Goal: Task Accomplishment & Management: Complete application form

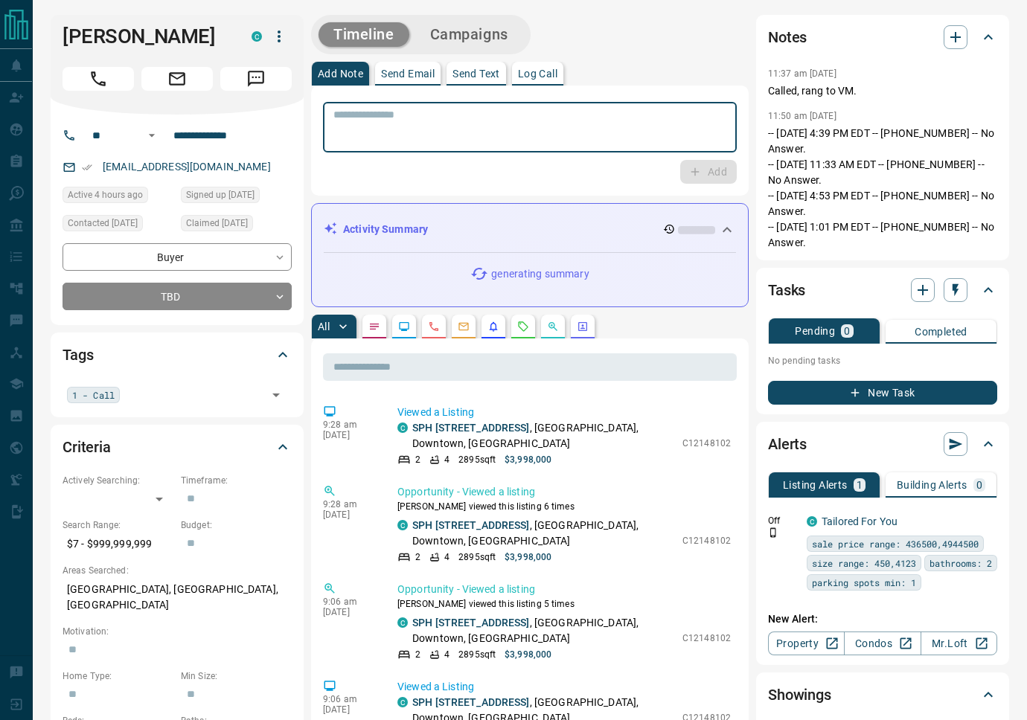
click at [438, 133] on textarea at bounding box center [529, 128] width 393 height 38
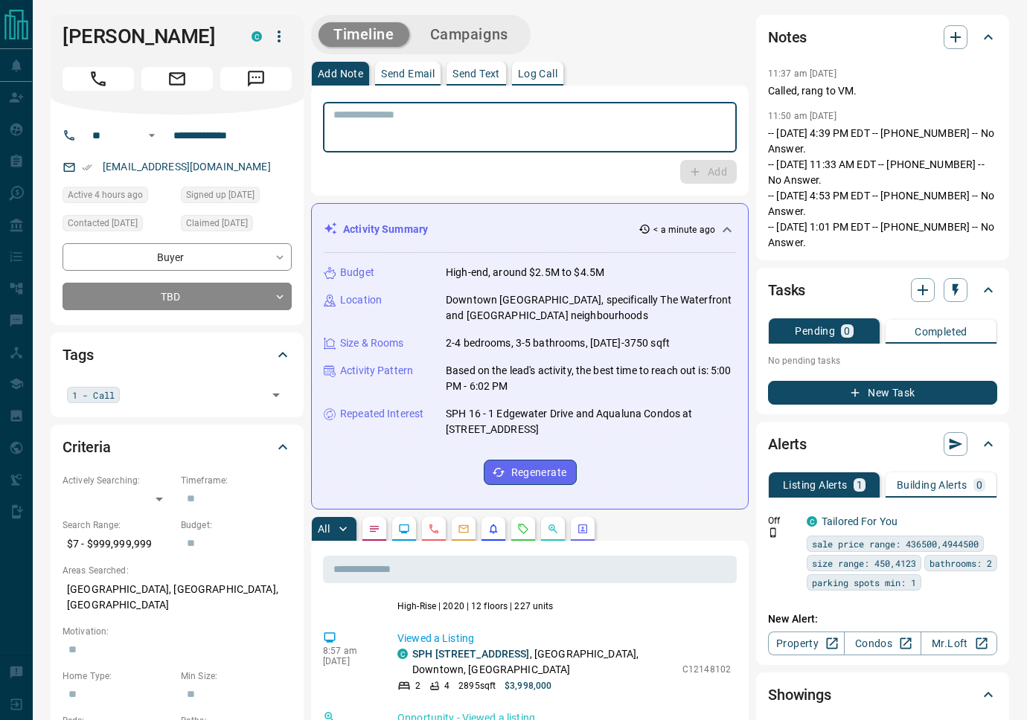
click at [473, 124] on textarea at bounding box center [529, 128] width 393 height 38
click at [441, 126] on textarea at bounding box center [529, 128] width 393 height 38
type textarea "**********"
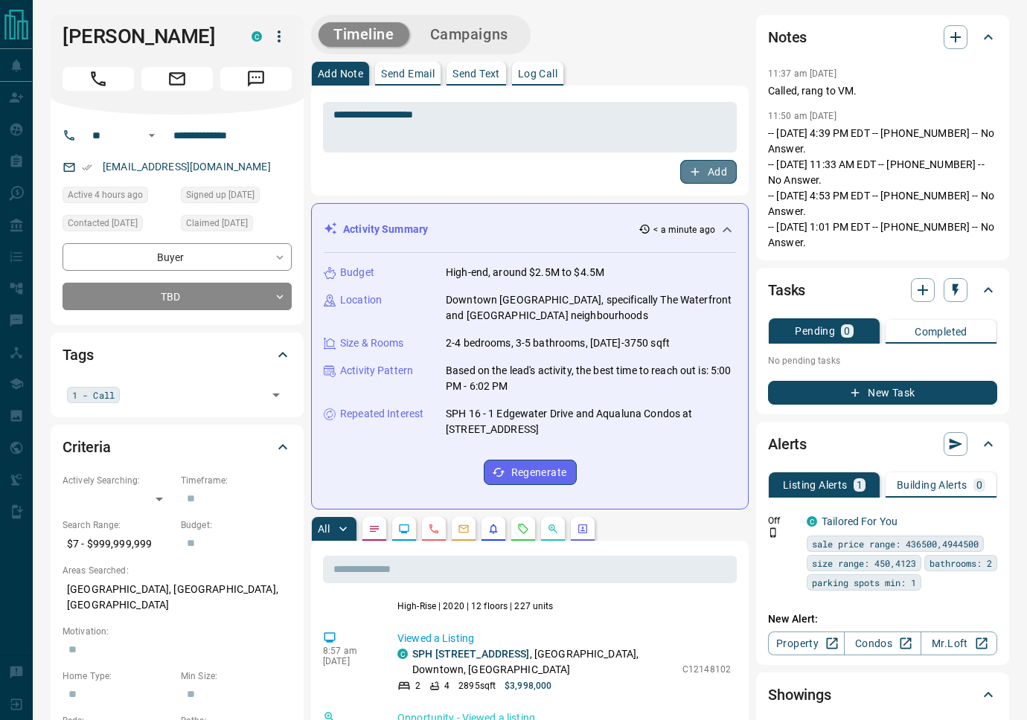
click at [719, 173] on button "Add" at bounding box center [708, 172] width 57 height 24
click at [246, 398] on input "text" at bounding box center [193, 394] width 138 height 16
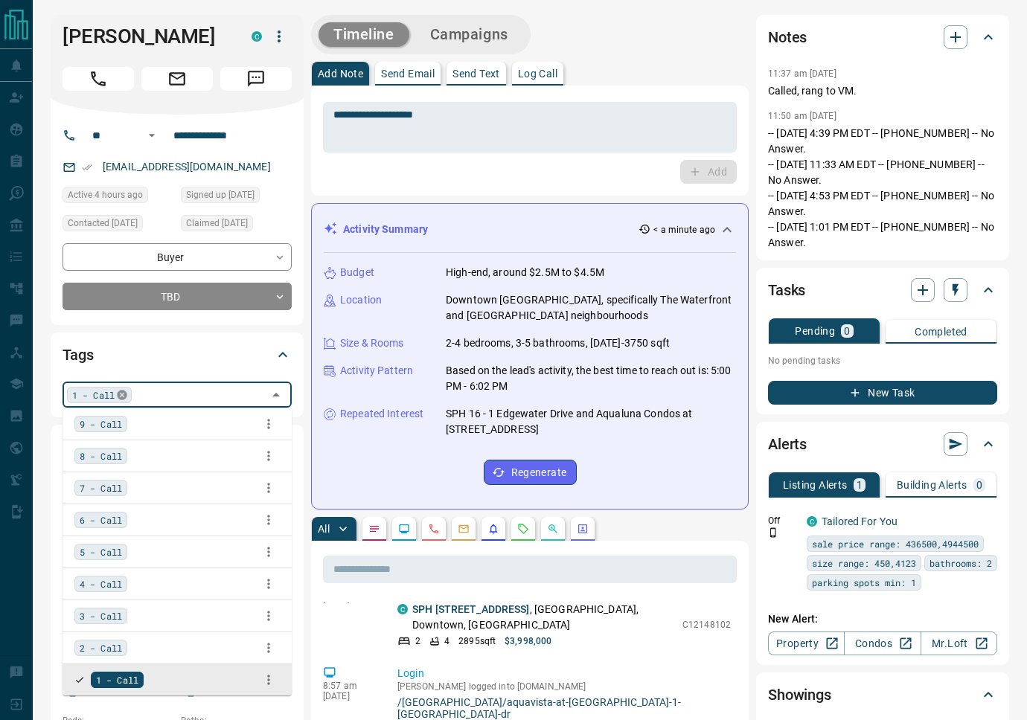
scroll to position [476, 0]
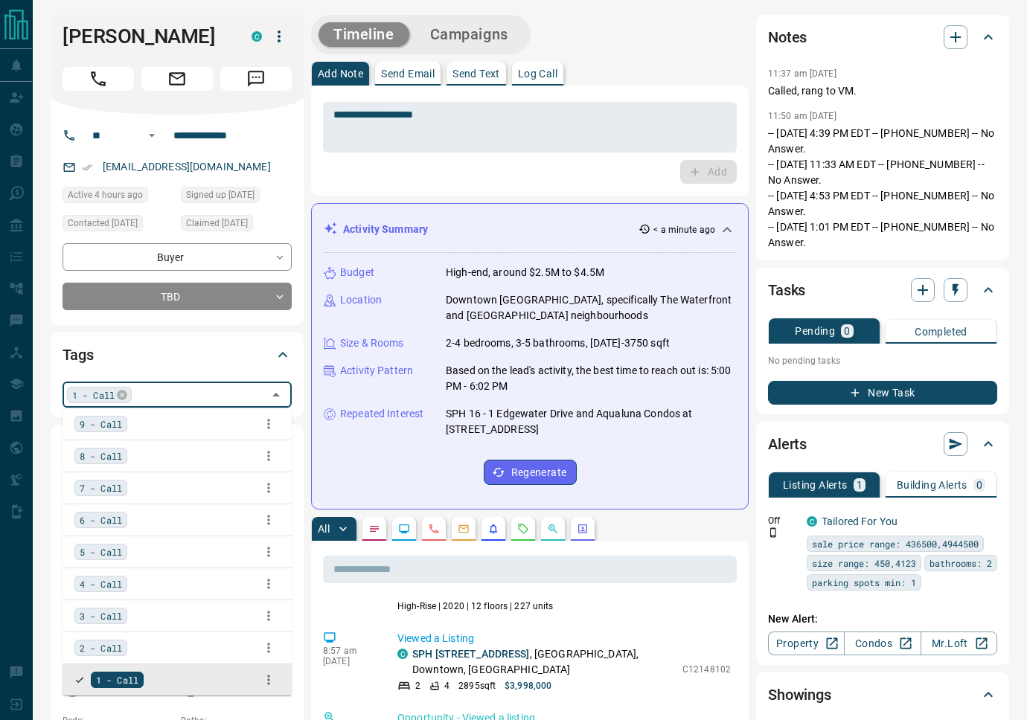
click at [127, 397] on icon at bounding box center [122, 395] width 10 height 10
click at [141, 395] on input "text" at bounding box center [199, 394] width 127 height 16
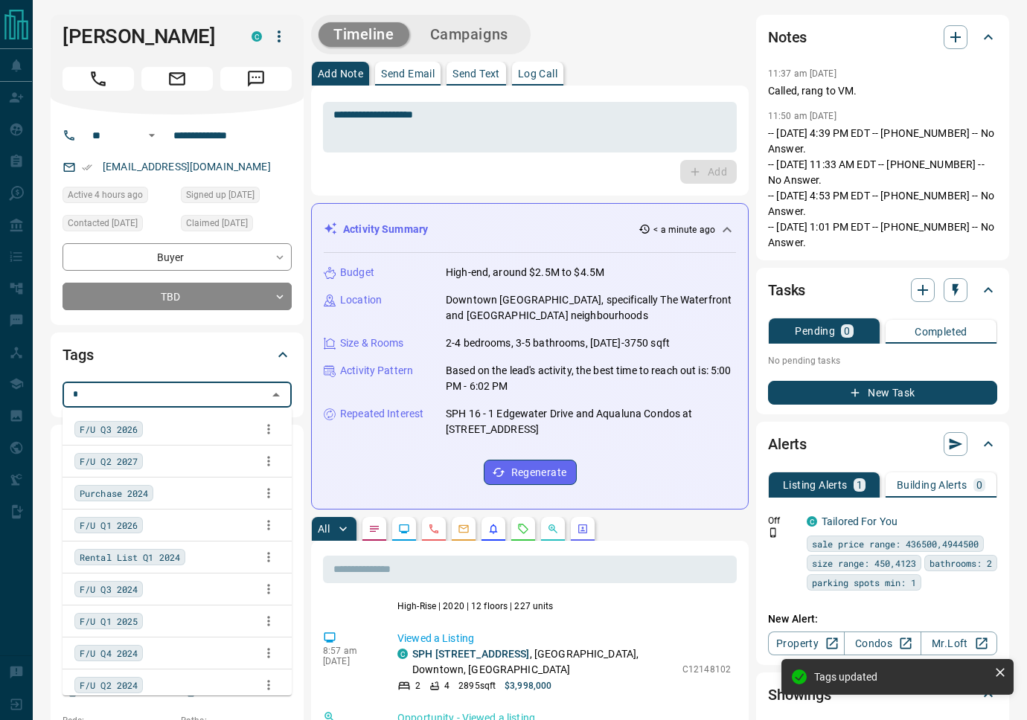
click at [138, 397] on input "*" at bounding box center [165, 394] width 196 height 16
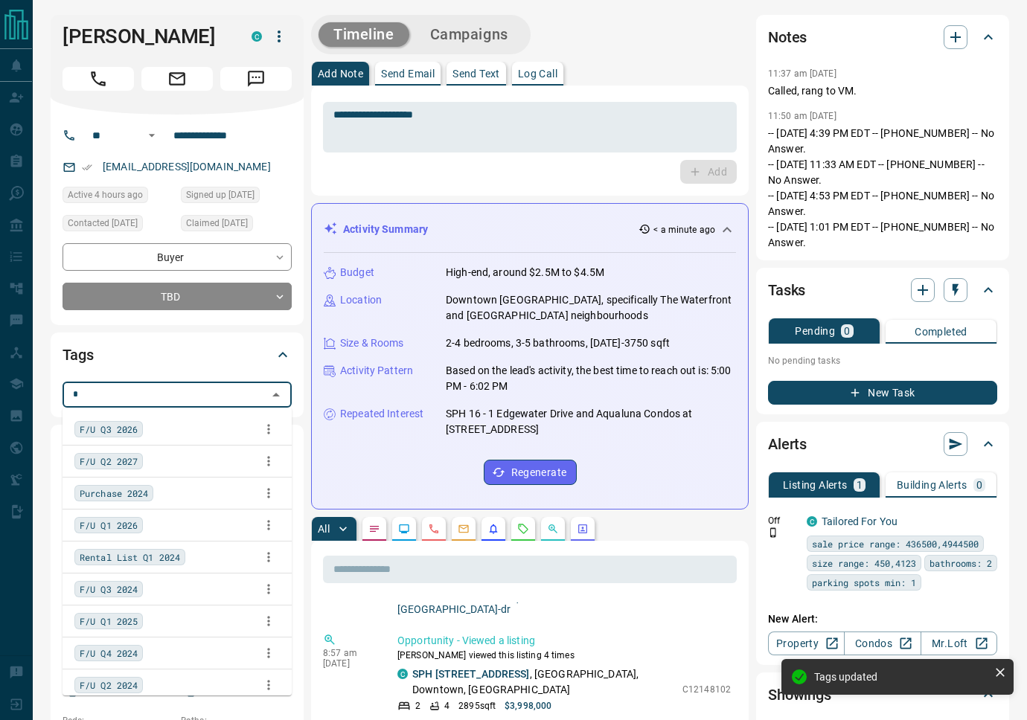
scroll to position [541, 0]
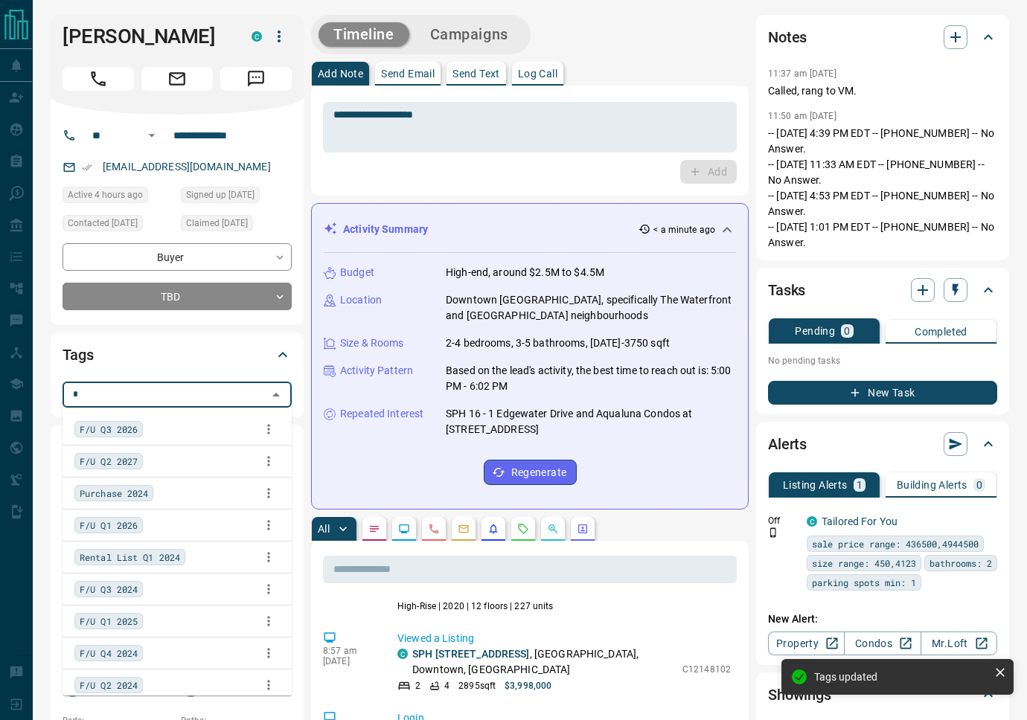
click at [155, 399] on input "*" at bounding box center [165, 394] width 196 height 16
click at [136, 394] on input "*" at bounding box center [165, 394] width 196 height 16
type input "***"
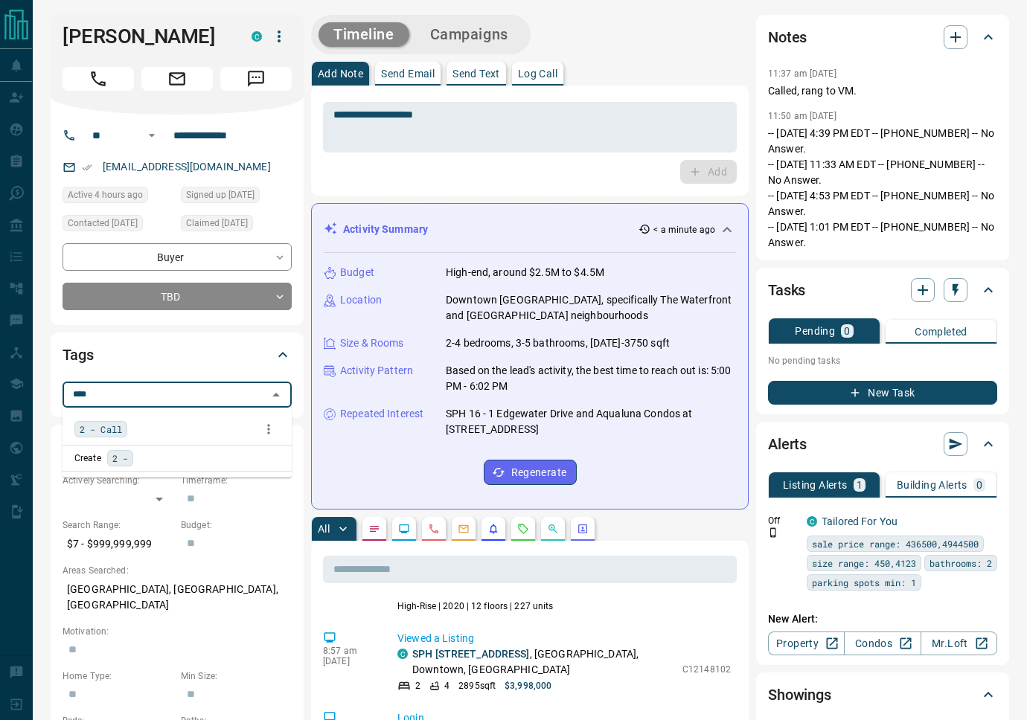
click at [105, 423] on span "2 - Call" at bounding box center [101, 429] width 42 height 15
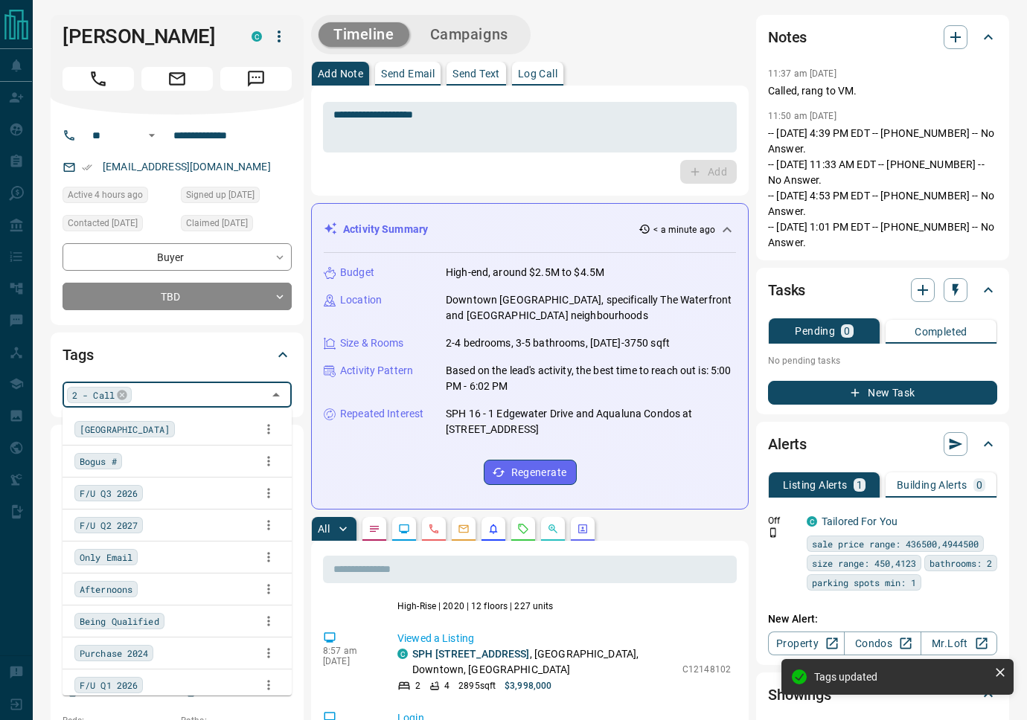
click at [217, 359] on div "Tags" at bounding box center [168, 355] width 211 height 24
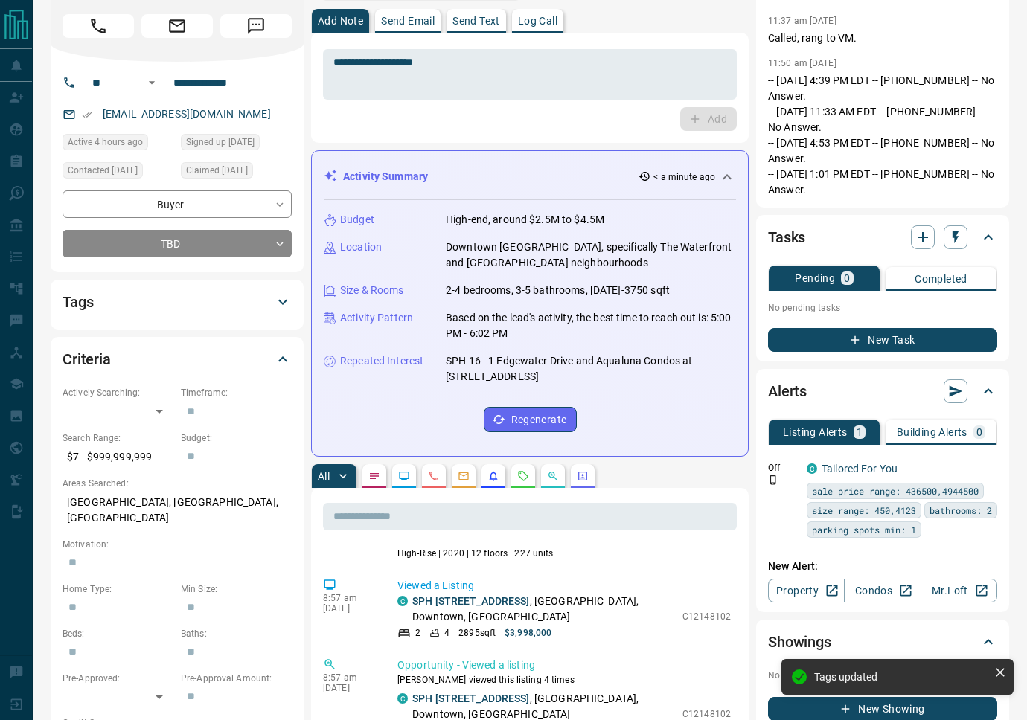
scroll to position [0, 0]
